Goal: Information Seeking & Learning: Find specific fact

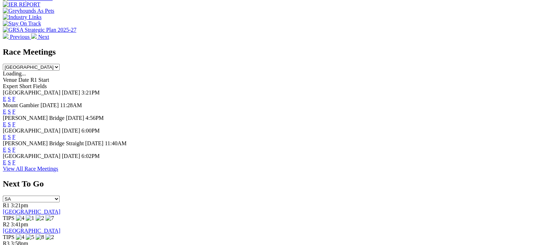
scroll to position [318, 0]
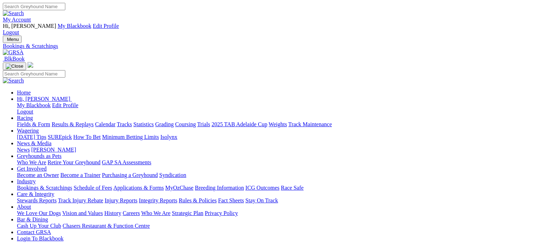
scroll to position [141, 0]
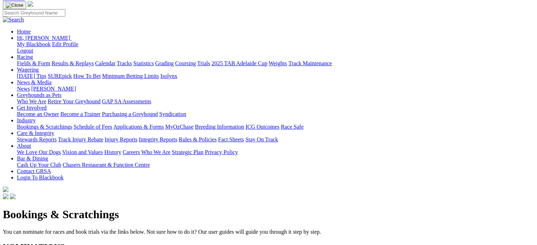
scroll to position [0, 0]
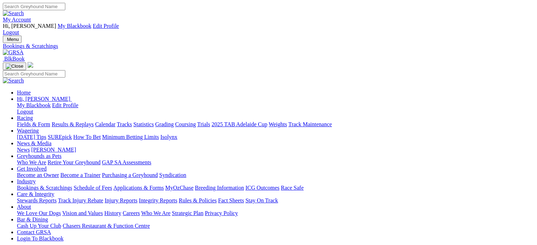
click at [52, 141] on link "News & Media" at bounding box center [34, 144] width 35 height 6
click at [30, 147] on link "News" at bounding box center [23, 150] width 13 height 6
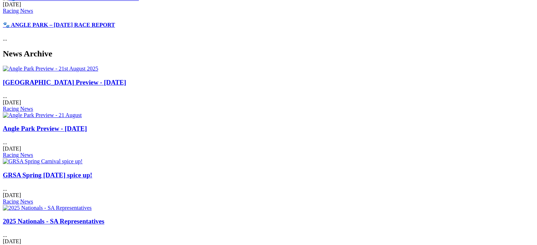
scroll to position [318, 0]
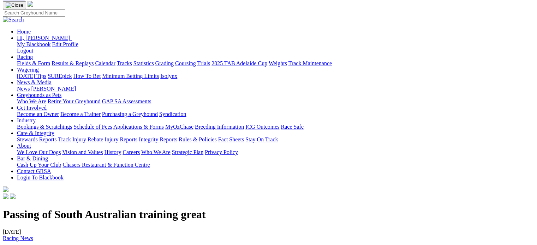
scroll to position [106, 0]
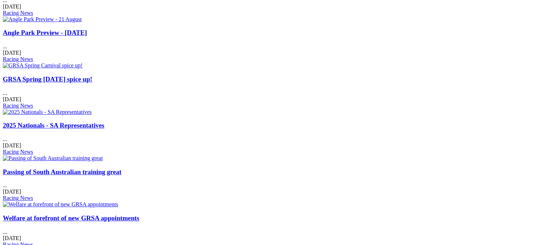
scroll to position [530, 0]
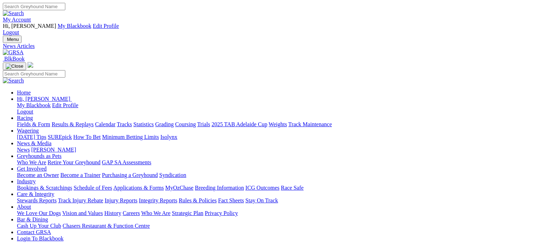
scroll to position [106, 0]
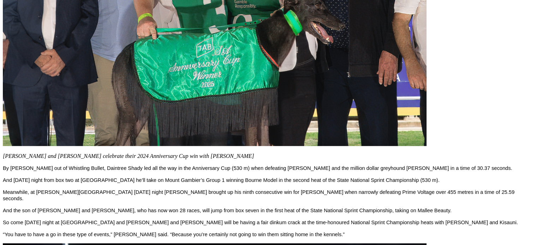
scroll to position [565, 0]
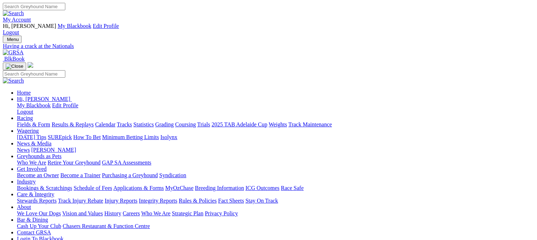
click at [154, 121] on link "Statistics" at bounding box center [143, 124] width 20 height 6
type input "Birmingham"
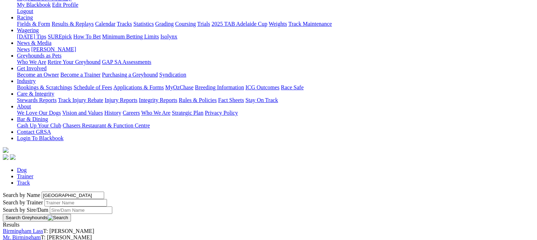
scroll to position [106, 0]
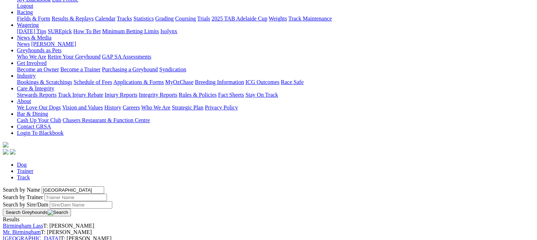
click at [60, 236] on link "[GEOGRAPHIC_DATA]" at bounding box center [32, 239] width 58 height 6
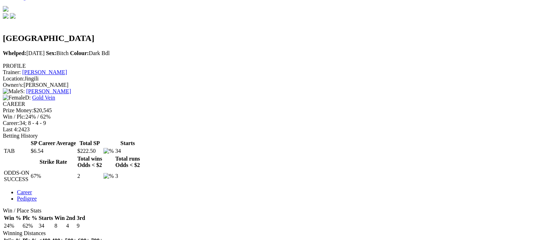
scroll to position [106, 0]
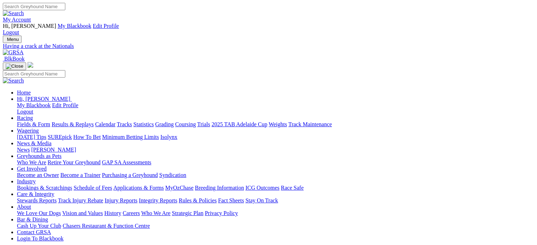
click at [33, 115] on link "Racing" at bounding box center [25, 118] width 16 height 6
click at [24, 49] on img at bounding box center [13, 52] width 21 height 6
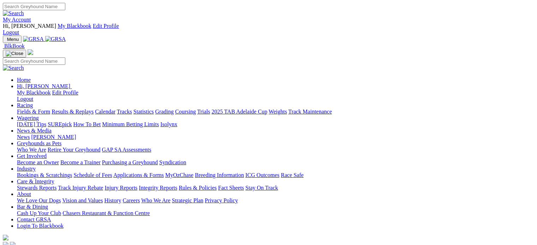
scroll to position [212, 0]
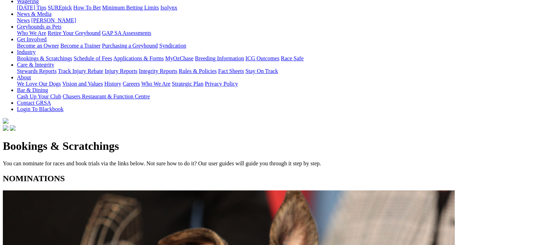
scroll to position [141, 0]
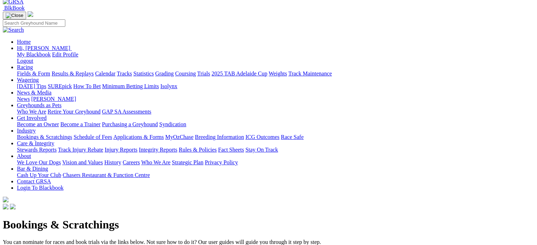
scroll to position [0, 0]
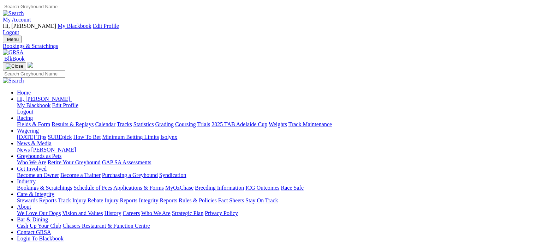
click at [54, 191] on link "Care & Integrity" at bounding box center [35, 194] width 37 height 6
click at [137, 198] on link "Injury Reports" at bounding box center [121, 201] width 33 height 6
click at [177, 198] on link "Integrity Reports" at bounding box center [158, 201] width 38 height 6
